Goal: Task Accomplishment & Management: Use online tool/utility

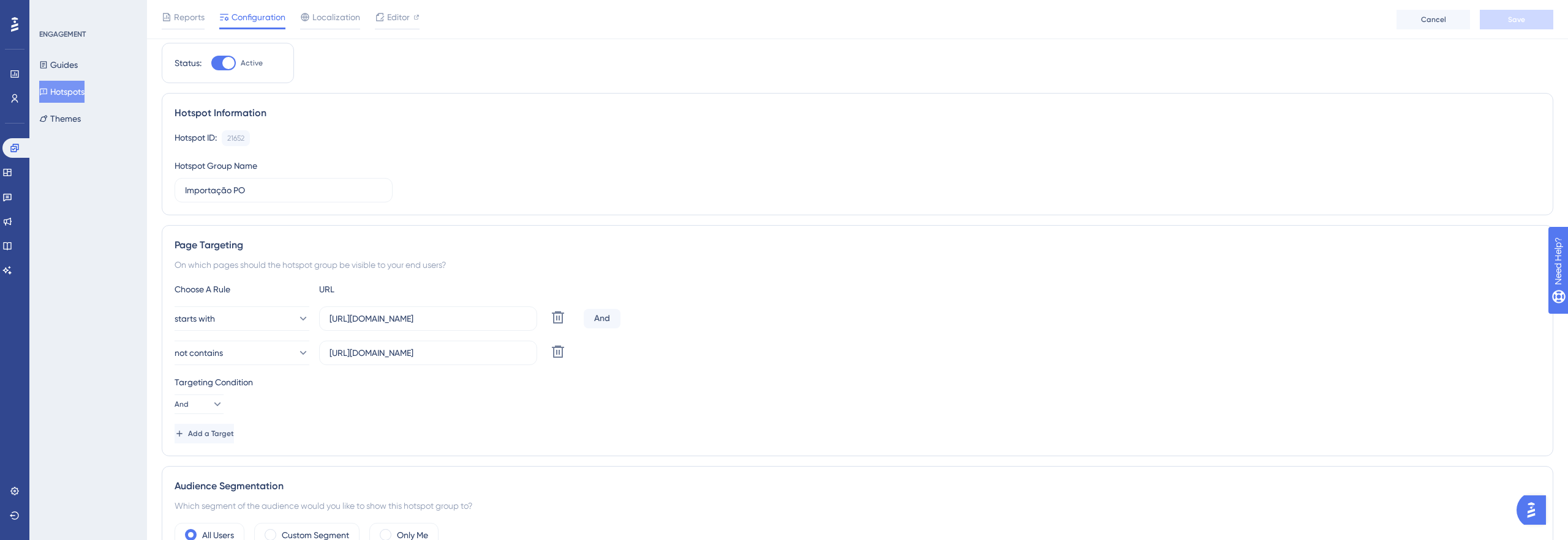
scroll to position [37, 0]
drag, startPoint x: 507, startPoint y: 325, endPoint x: 549, endPoint y: 326, distance: 42.0
click at [549, 326] on div "starts with https://myoffice.woba.com.br/company/members Delete" at bounding box center [377, 317] width 404 height 24
drag, startPoint x: 515, startPoint y: 319, endPoint x: 460, endPoint y: 316, distance: 55.1
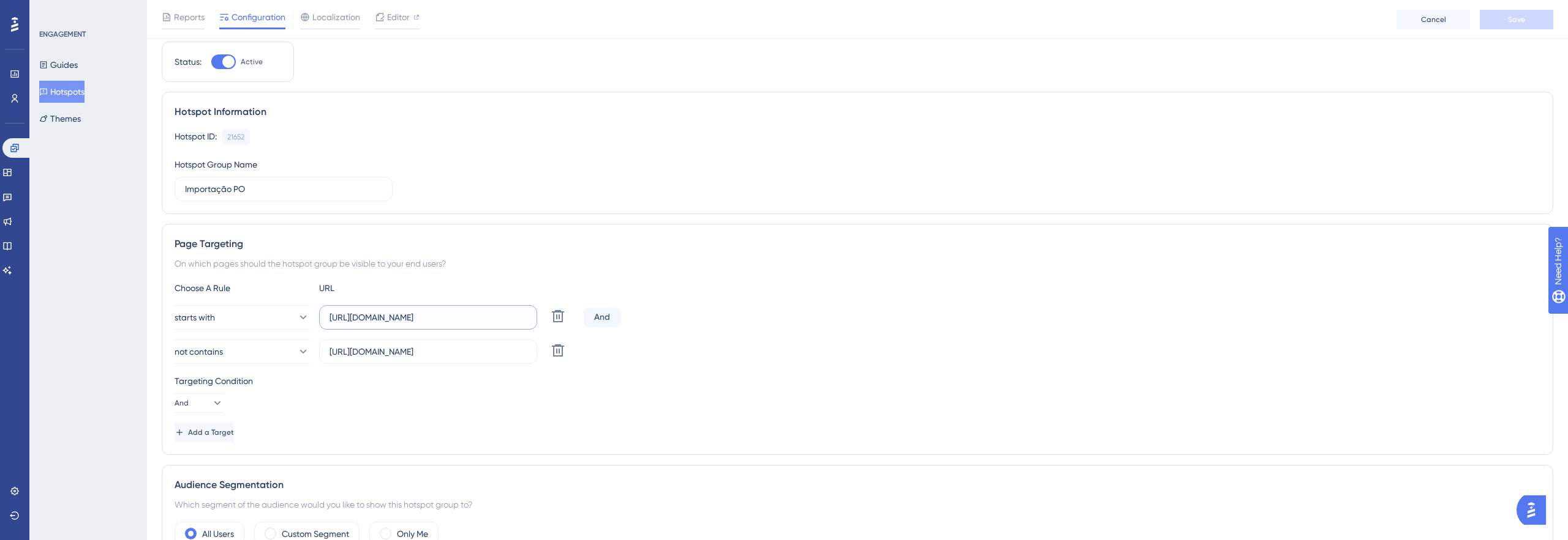
click at [459, 316] on input "https://myoffice.woba.com.br/company/members" at bounding box center [429, 317] width 197 height 13
click at [709, 300] on div "Choose A Rule URL starts with https://myoffice.woba.com.br/company/members Dele…" at bounding box center [857, 361] width 1365 height 161
drag, startPoint x: 469, startPoint y: 343, endPoint x: 551, endPoint y: 354, distance: 82.7
click at [551, 355] on div "not contains https://myoffice.woba.com.br/company/import Delete" at bounding box center [377, 351] width 404 height 24
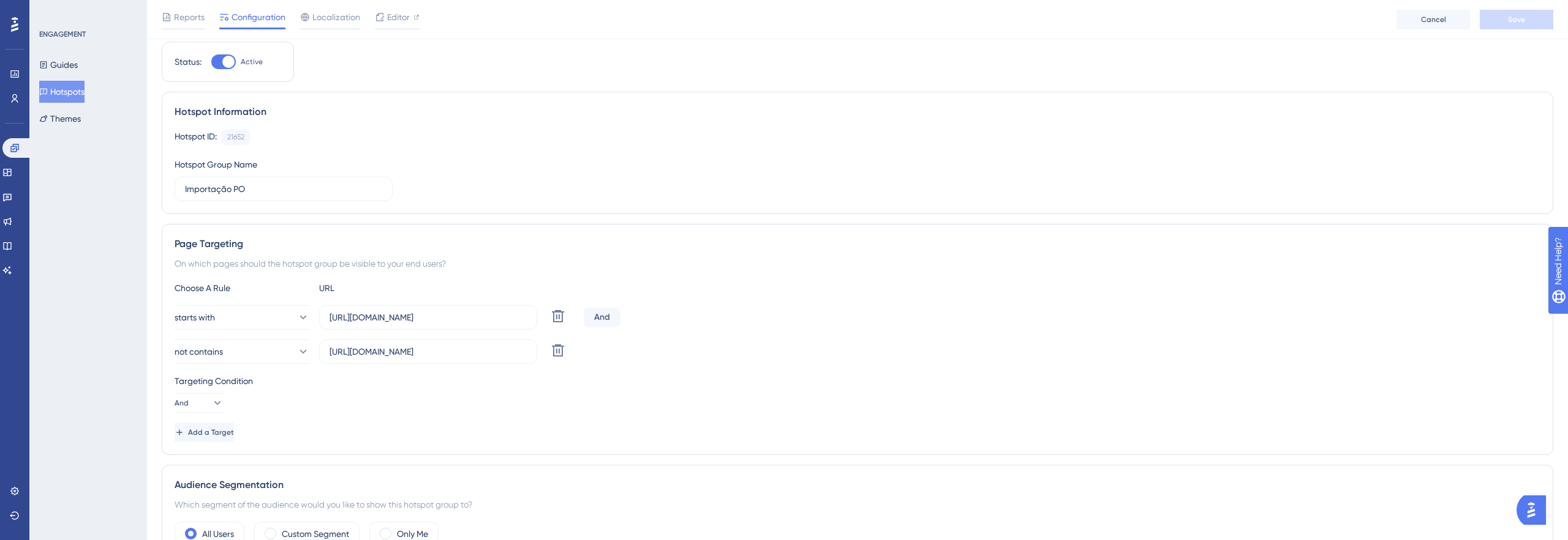
click at [486, 406] on div "Targeting Condition And" at bounding box center [857, 394] width 1365 height 39
drag, startPoint x: 487, startPoint y: 354, endPoint x: 461, endPoint y: 354, distance: 26.0
click at [461, 354] on input "https://myoffice.woba.com.br/company/import" at bounding box center [429, 351] width 197 height 13
click at [457, 405] on div "Targeting Condition And" at bounding box center [857, 394] width 1365 height 39
click at [272, 316] on button "starts with" at bounding box center [242, 317] width 135 height 24
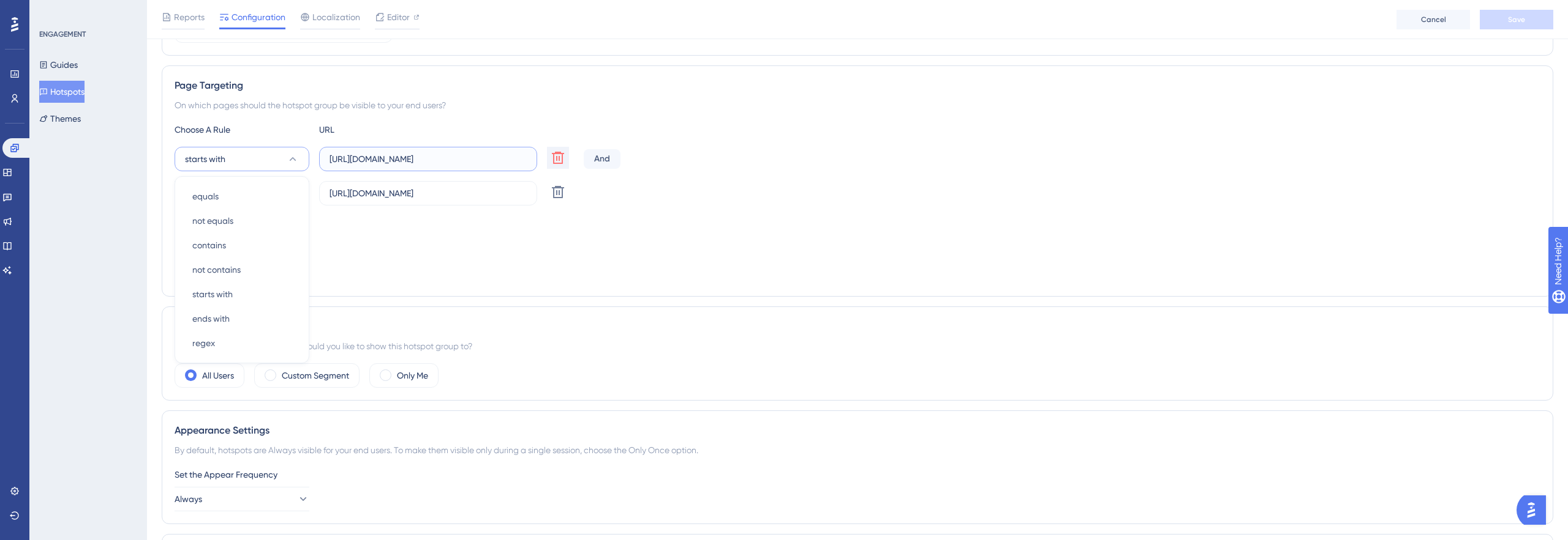
scroll to position [0, 2]
drag, startPoint x: 442, startPoint y: 158, endPoint x: 548, endPoint y: 254, distance: 143.0
click at [552, 186] on div "starts with equals equals not equals not equals contains contains not contains …" at bounding box center [857, 176] width 1365 height 58
click at [548, 254] on div "Targeting Condition And" at bounding box center [857, 235] width 1365 height 39
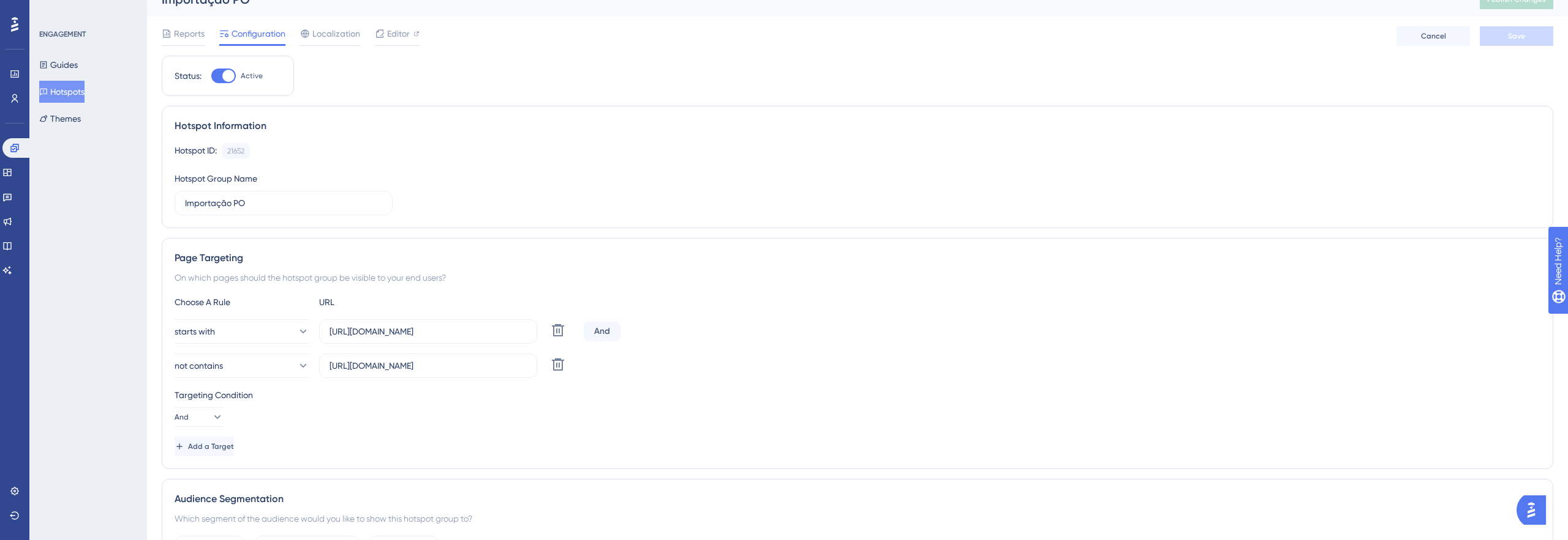
scroll to position [0, 0]
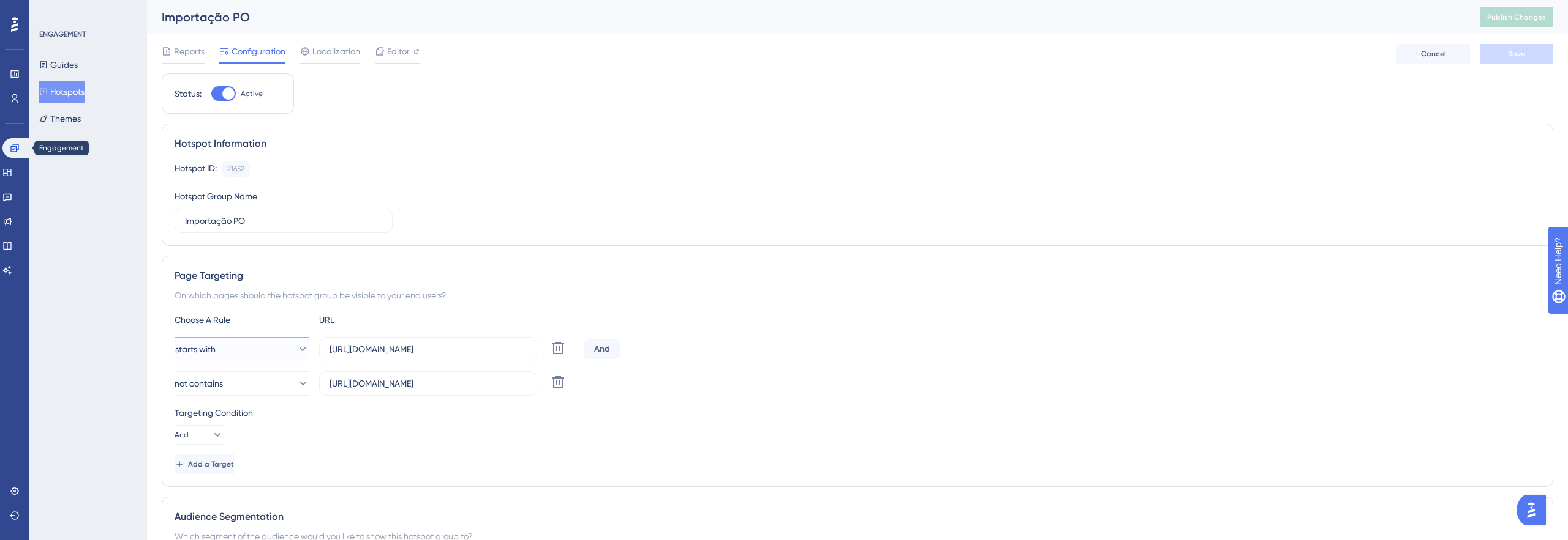
click at [296, 344] on icon at bounding box center [302, 349] width 12 height 12
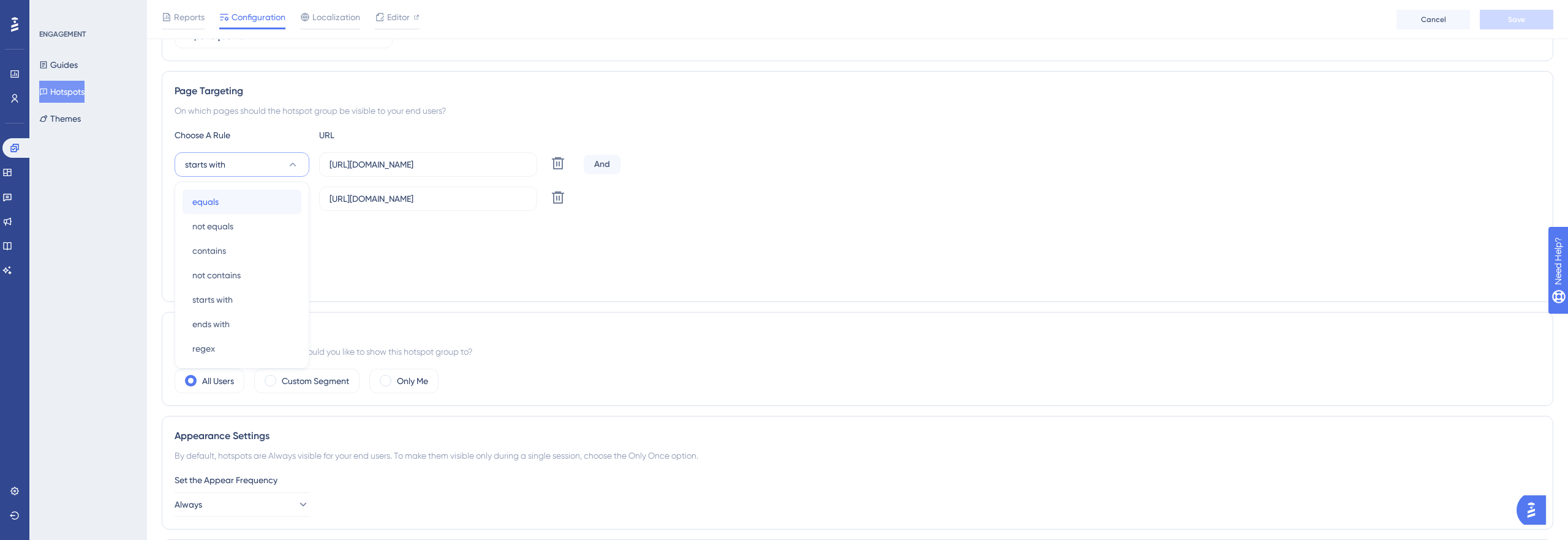
click at [266, 200] on div "equals equals" at bounding box center [242, 202] width 99 height 24
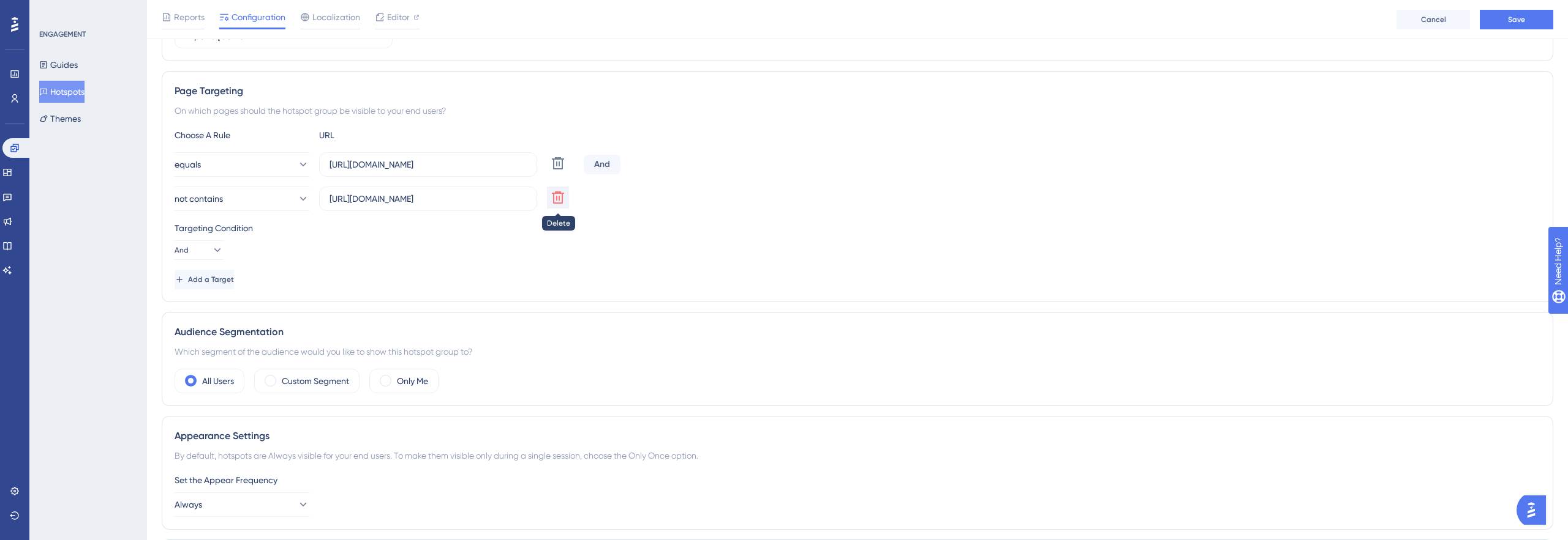
click at [552, 197] on icon at bounding box center [558, 197] width 15 height 15
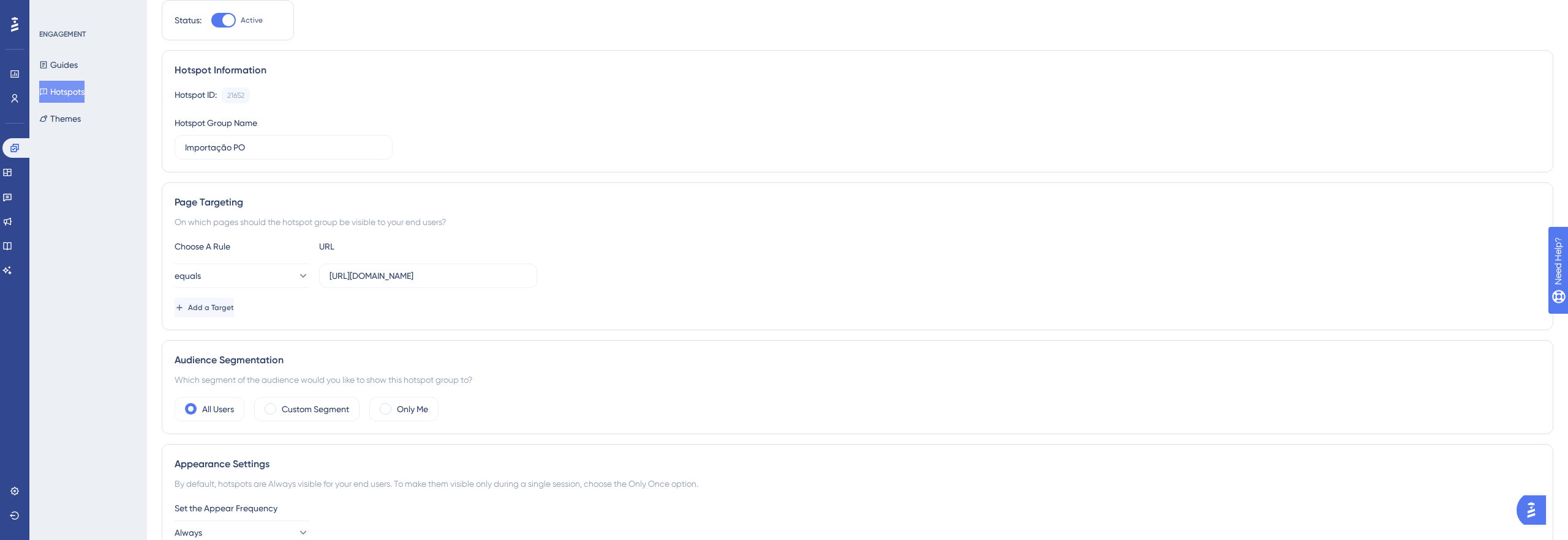
scroll to position [0, 0]
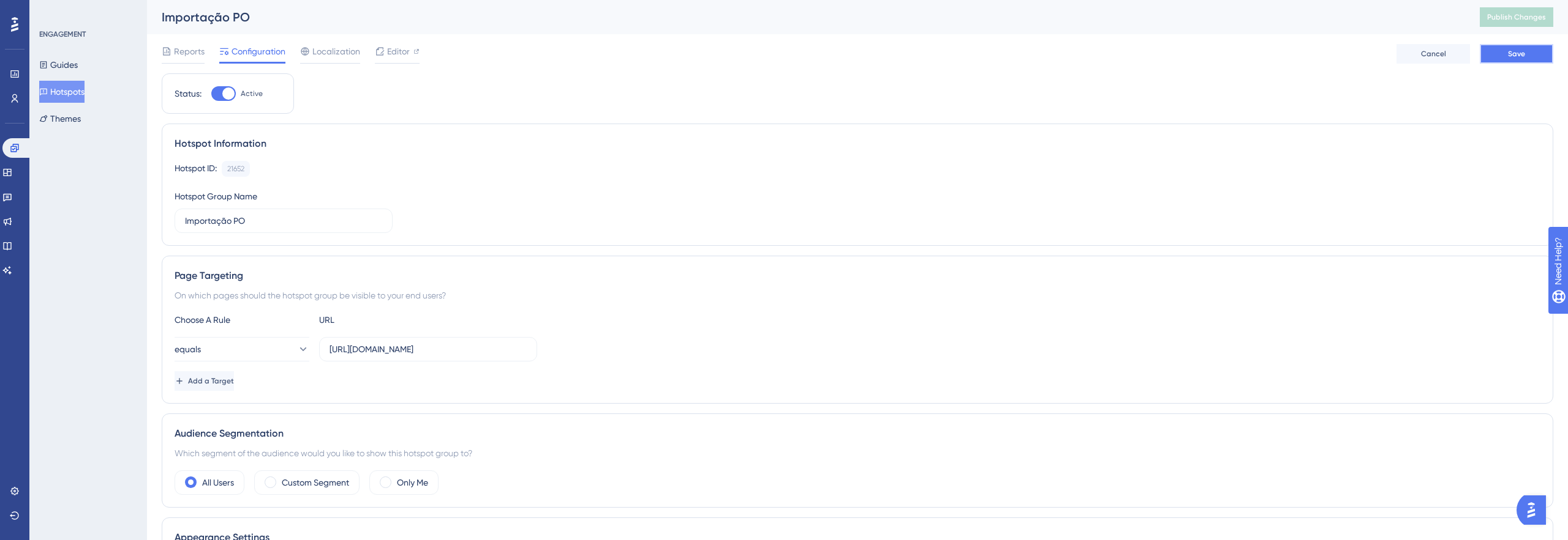
click at [1527, 56] on button "Save" at bounding box center [1516, 53] width 73 height 20
click at [388, 59] on div "Editor" at bounding box center [397, 53] width 45 height 20
click at [1498, 16] on span "Publish Changes" at bounding box center [1516, 17] width 59 height 9
click at [394, 51] on span "Editor" at bounding box center [398, 51] width 23 height 15
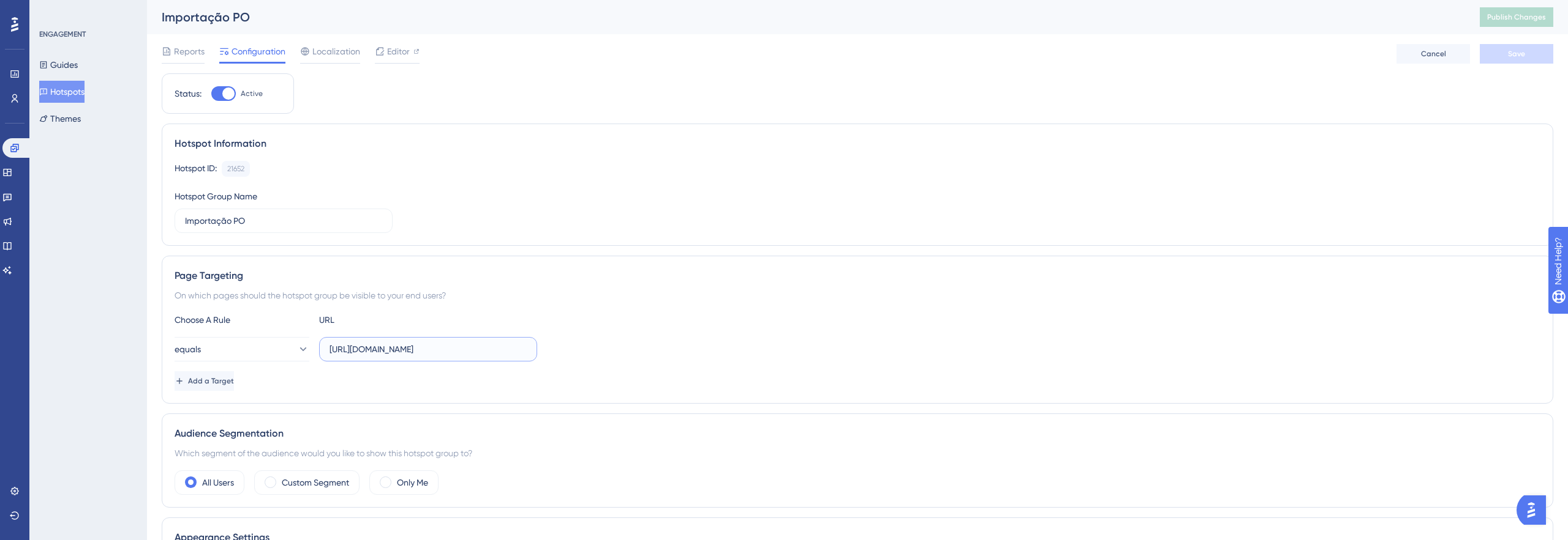
drag, startPoint x: 501, startPoint y: 349, endPoint x: 575, endPoint y: 356, distance: 74.3
click at [575, 356] on div "equals https://myoffice.woba.com.br/company/members" at bounding box center [857, 349] width 1365 height 24
click at [616, 361] on div "equals https://myoffice.woba.com.br/company/members" at bounding box center [857, 349] width 1365 height 24
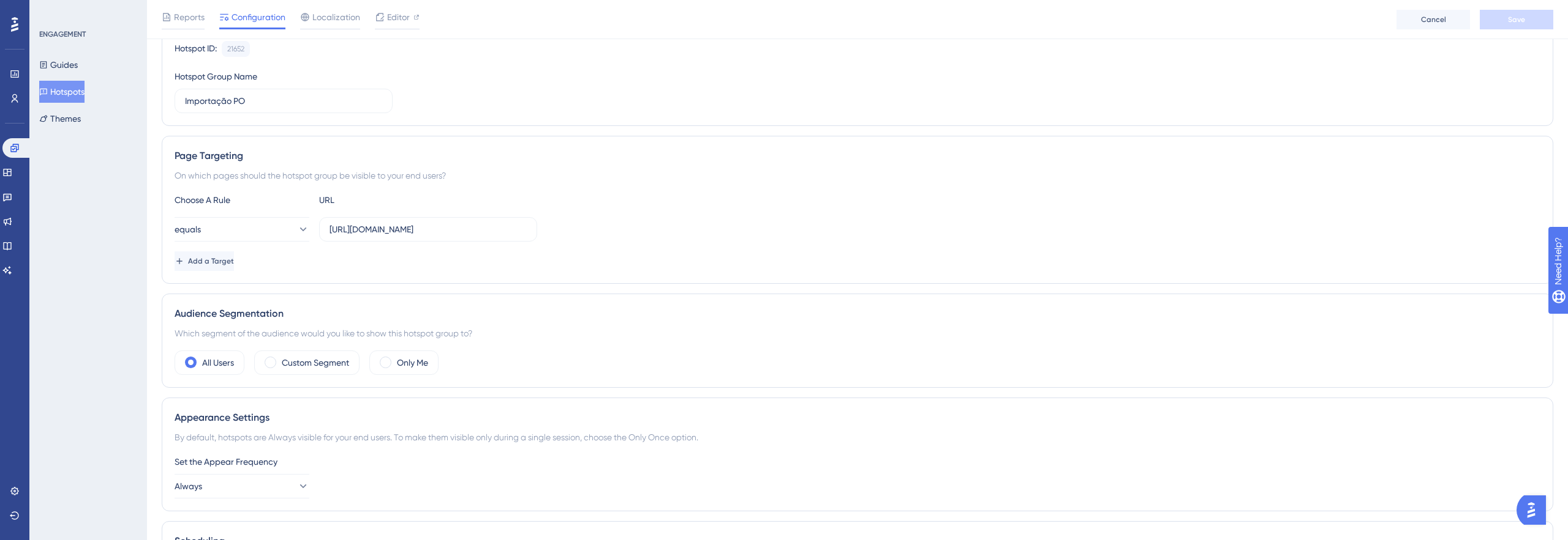
scroll to position [0, 0]
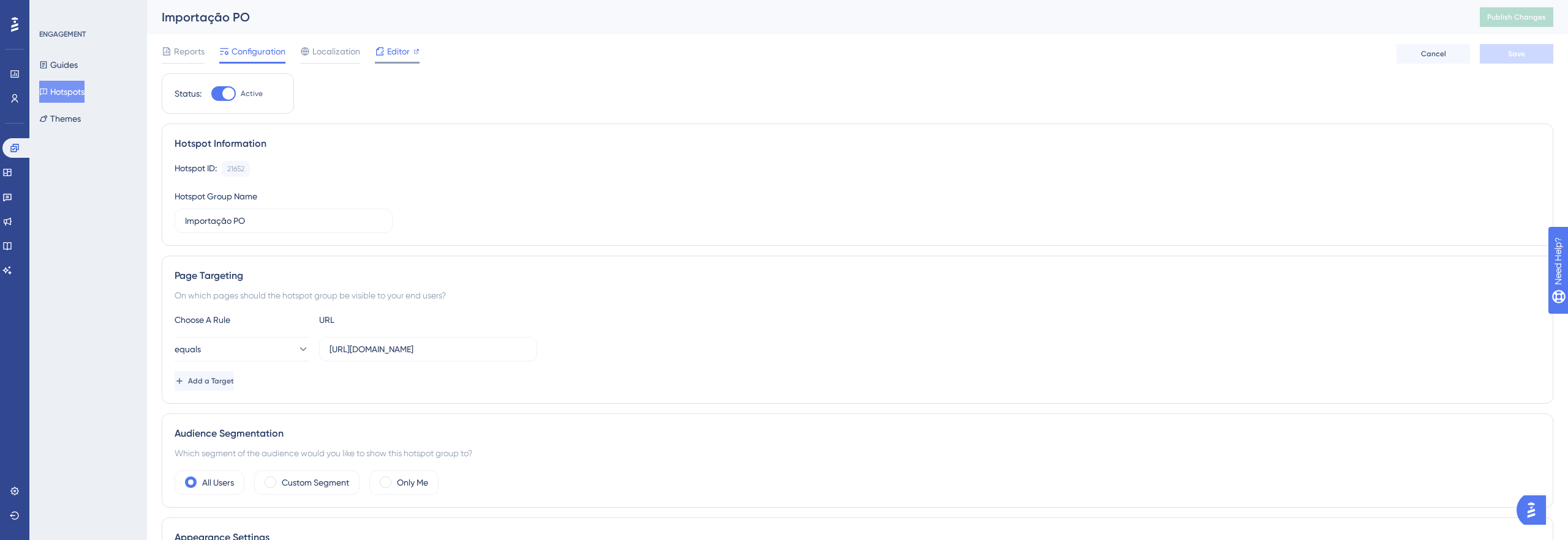
click at [390, 50] on span "Editor" at bounding box center [398, 51] width 23 height 15
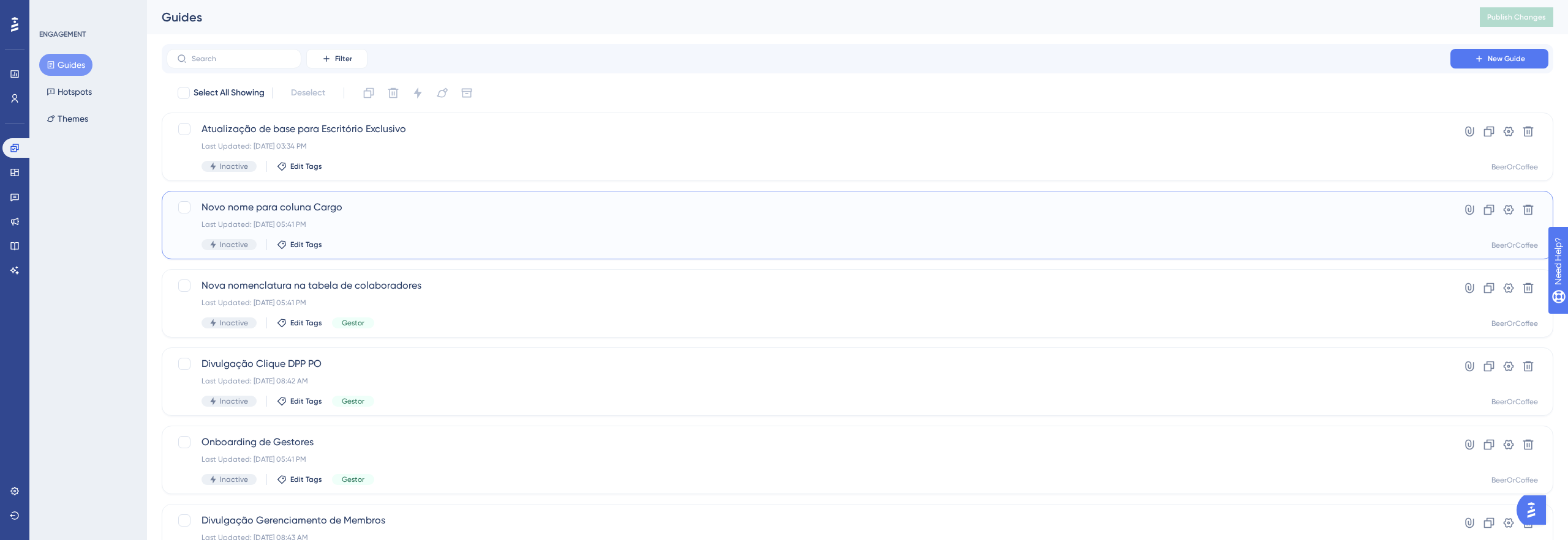
click at [481, 208] on span "Novo nome para coluna Cargo" at bounding box center [809, 208] width 1214 height 15
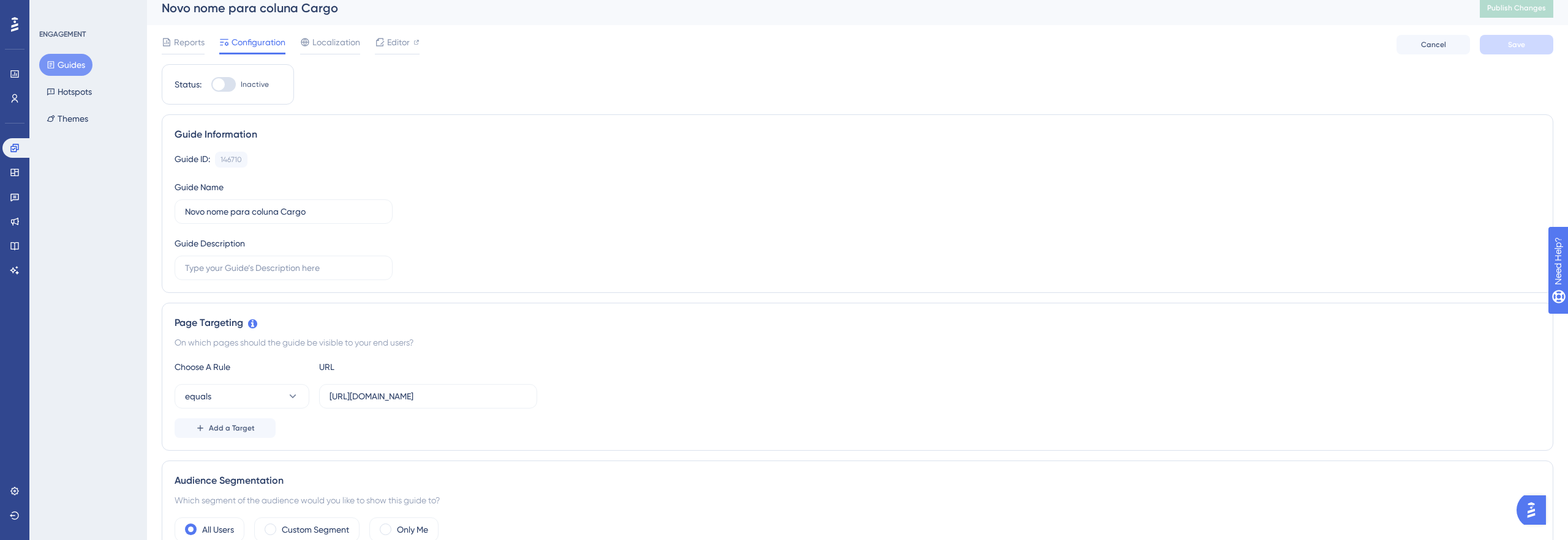
scroll to position [12, 0]
drag, startPoint x: 448, startPoint y: 392, endPoint x: 549, endPoint y: 405, distance: 101.8
click at [549, 405] on div "equals https://myoffice.woba.com.br/members/import" at bounding box center [857, 393] width 1365 height 24
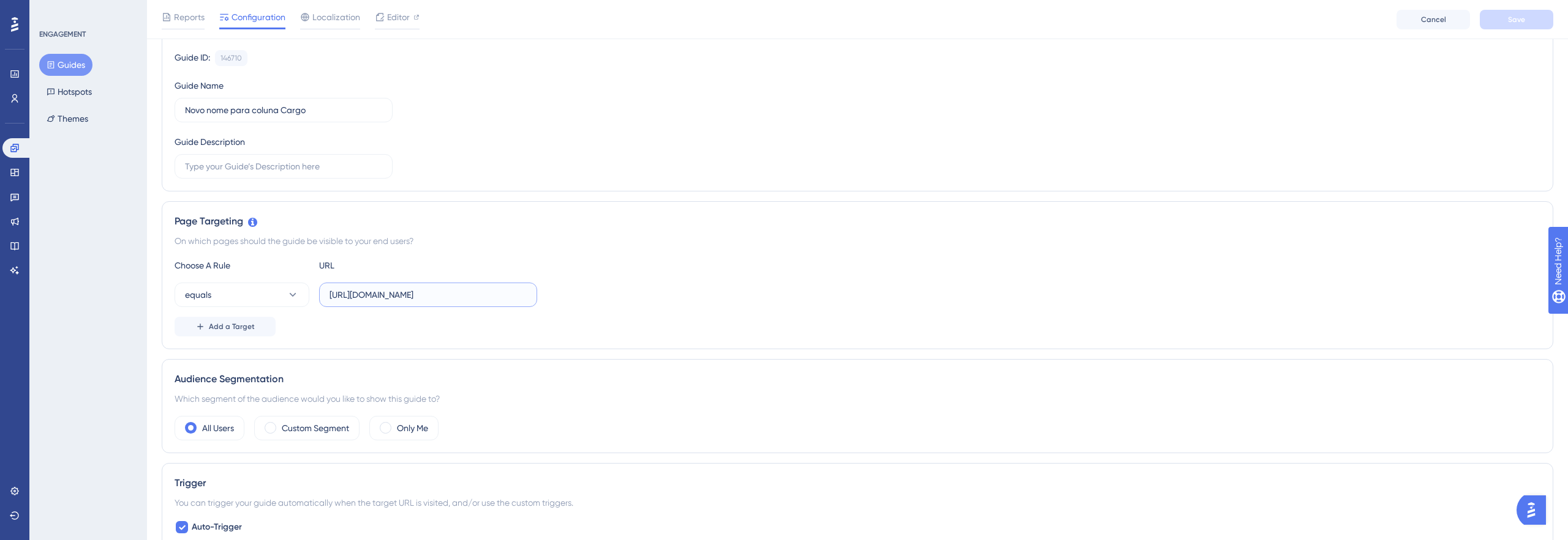
scroll to position [0, 0]
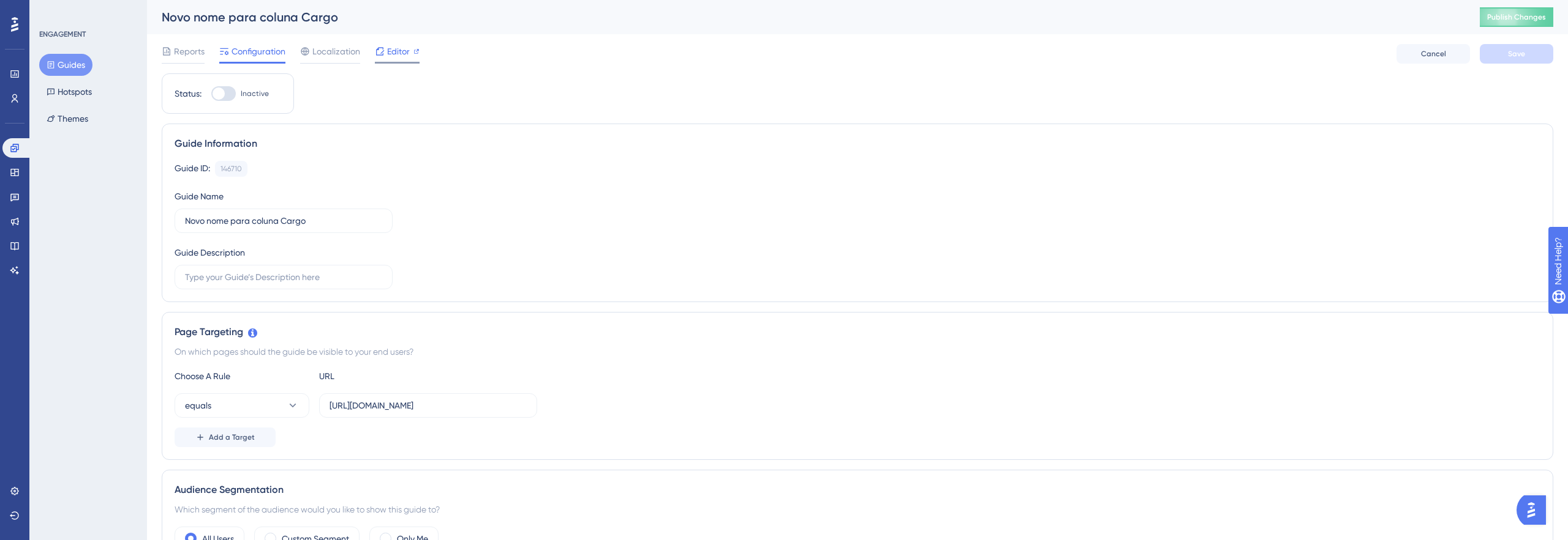
click at [387, 47] on span "Editor" at bounding box center [398, 51] width 23 height 15
